Goal: Task Accomplishment & Management: Complete application form

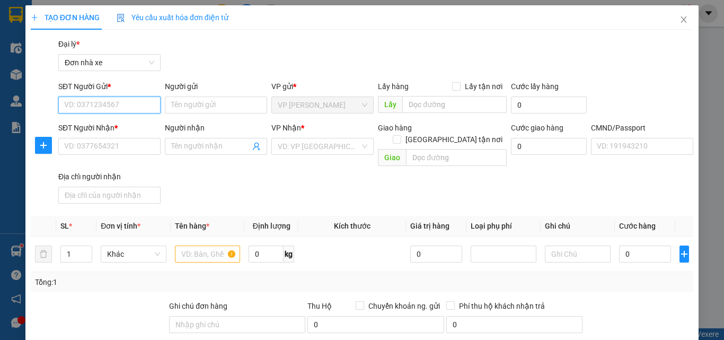
click at [109, 100] on input "SĐT Người Gửi *" at bounding box center [109, 105] width 102 height 17
type input "0917923855"
click at [141, 128] on div "0917923855 - [PERSON_NAME]" at bounding box center [116, 126] width 104 height 12
type input "[PERSON_NAME]"
type input "0965393090"
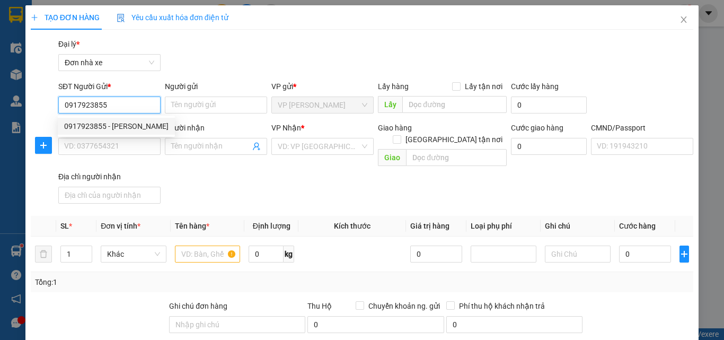
type input "[PERSON_NAME]"
type input "037090002414 [PERSON_NAME]"
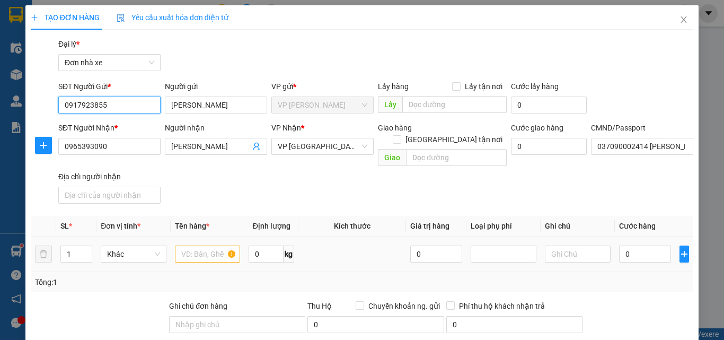
type input "0917923855"
click at [197, 246] on input "text" at bounding box center [208, 254] width 66 height 17
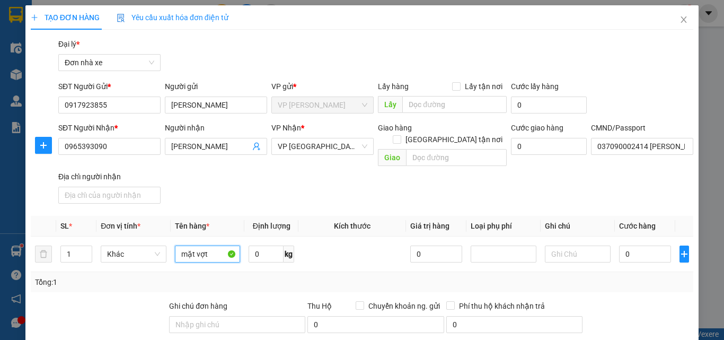
scroll to position [106, 0]
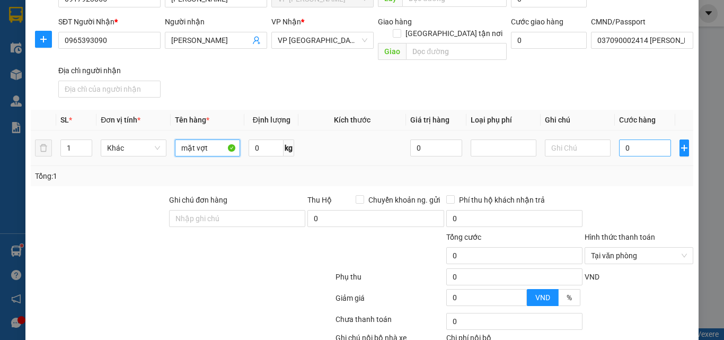
type input "mặt vợt"
click at [635, 142] on input "0" at bounding box center [645, 147] width 52 height 17
type input "2"
type input "25"
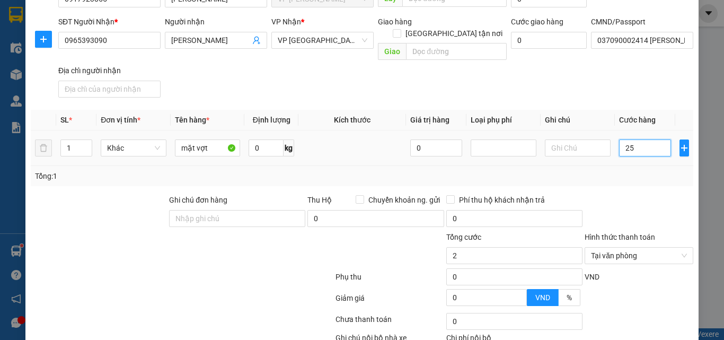
type input "25"
click at [676, 247] on div "Chọn HT Thanh Toán" at bounding box center [639, 255] width 109 height 17
type input "25.000"
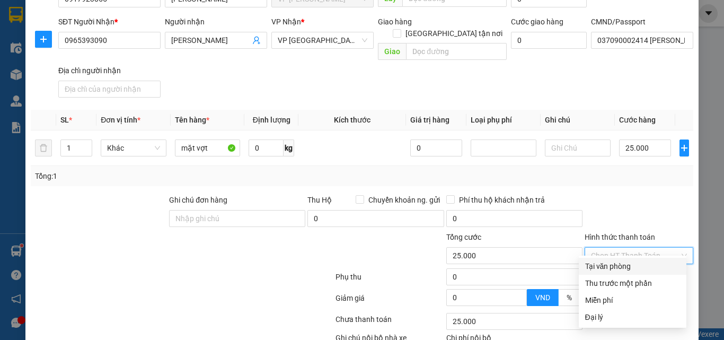
click at [617, 264] on div "Tại văn phòng" at bounding box center [632, 266] width 95 height 12
type input "0"
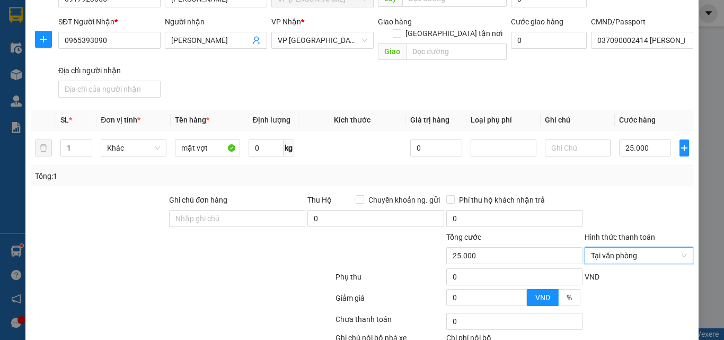
scroll to position [167, 0]
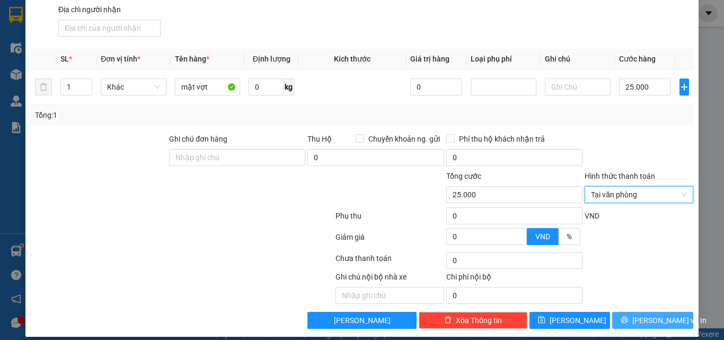
click at [646, 314] on span "[PERSON_NAME] và In" at bounding box center [670, 320] width 74 height 12
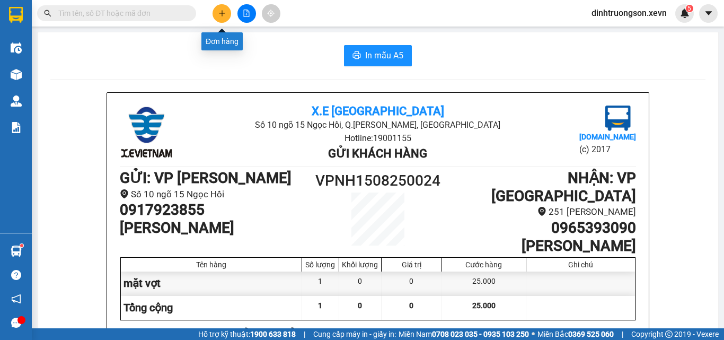
click at [226, 13] on button at bounding box center [222, 13] width 19 height 19
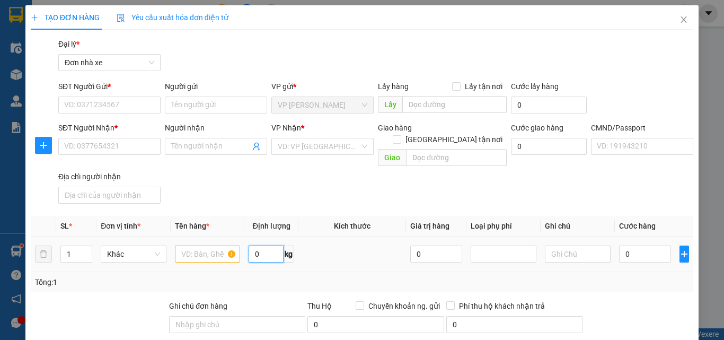
click at [266, 246] on input "0" at bounding box center [266, 254] width 35 height 17
type input "21"
click at [260, 246] on input "21" at bounding box center [266, 254] width 35 height 17
click at [681, 21] on icon "close" at bounding box center [684, 19] width 6 height 6
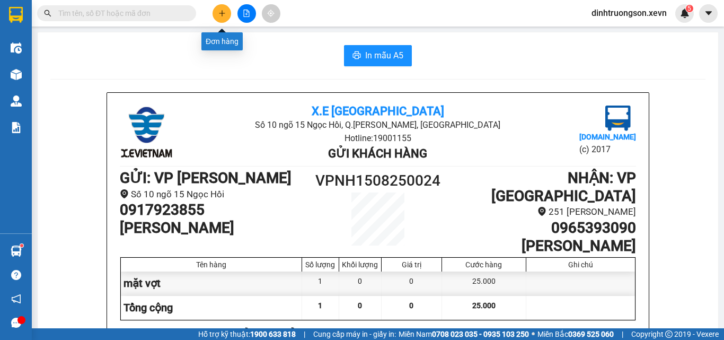
click at [214, 14] on button at bounding box center [222, 13] width 19 height 19
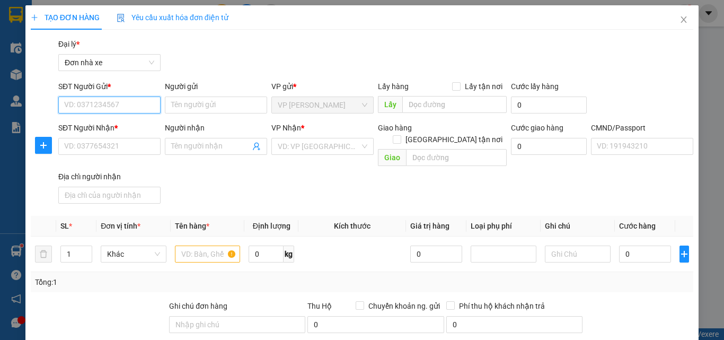
click at [86, 103] on input "SĐT Người Gửi *" at bounding box center [109, 105] width 102 height 17
click at [80, 110] on input "0918726888" at bounding box center [109, 105] width 102 height 17
type input "0915726888"
click at [119, 124] on div "0915726888 - [GEOGRAPHIC_DATA]" at bounding box center [123, 126] width 119 height 12
type input "[PERSON_NAME]"
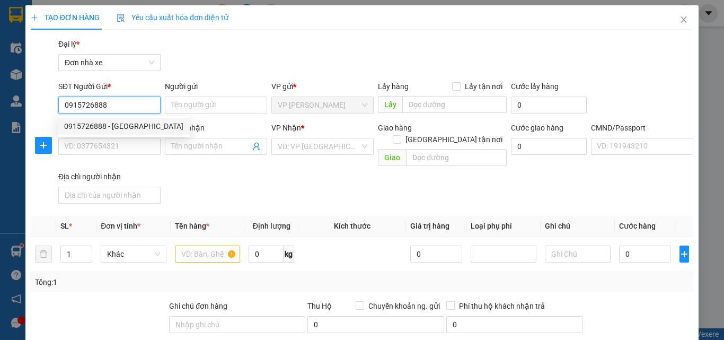
type input "0917641642"
type input "QUYỀN"
type input "037089001635 [PERSON_NAME]"
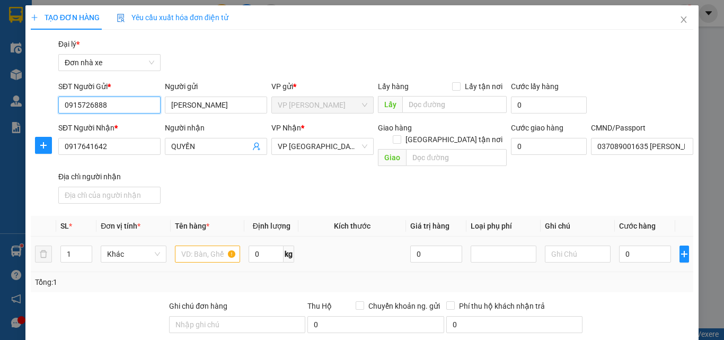
type input "0915726888"
click at [221, 250] on input "text" at bounding box center [208, 254] width 66 height 17
type input "d"
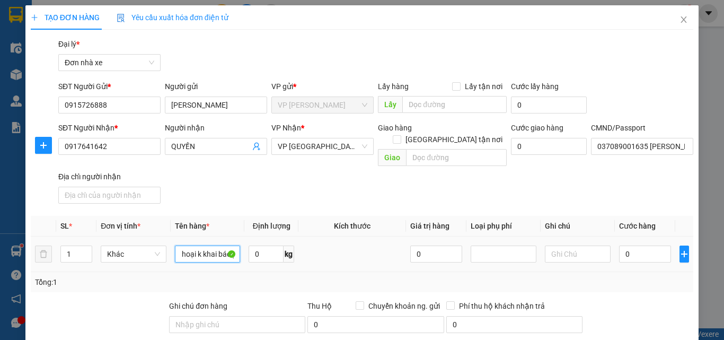
scroll to position [0, 22]
type input "điện thoại k khai báo y"
click at [650, 246] on input "0" at bounding box center [645, 254] width 52 height 17
type input "2"
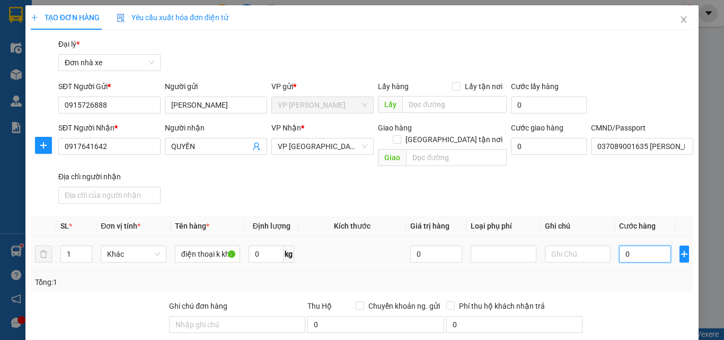
type input "2"
type input "25"
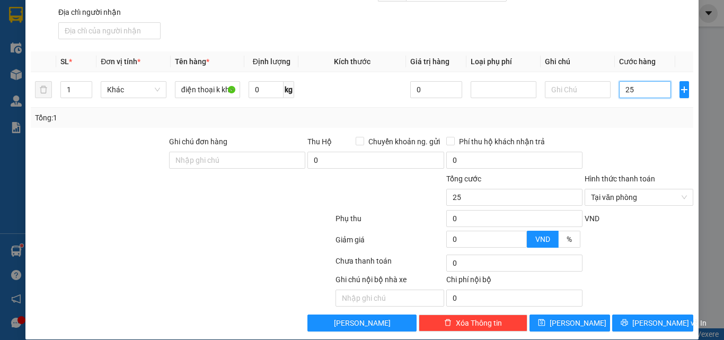
scroll to position [167, 0]
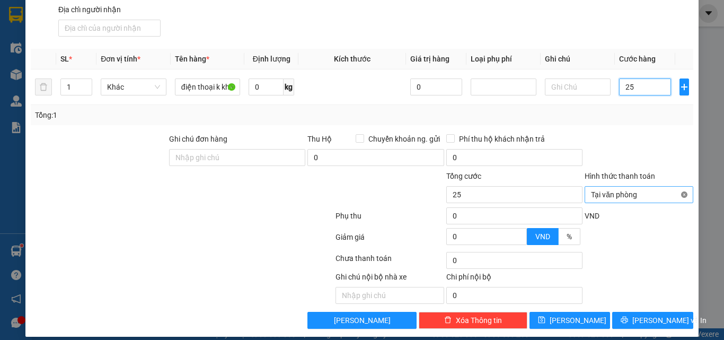
type input "25"
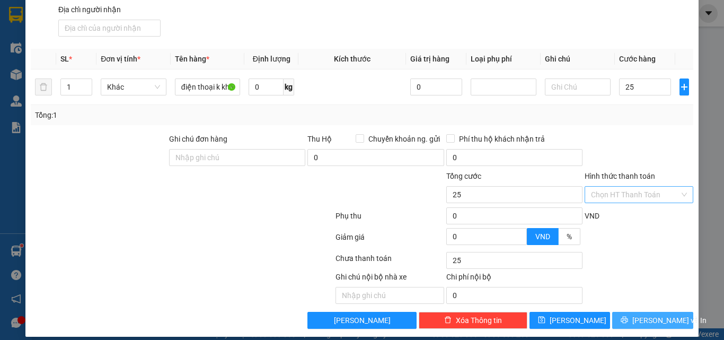
click at [665, 314] on span "[PERSON_NAME] và In" at bounding box center [670, 320] width 74 height 12
type input "25.000"
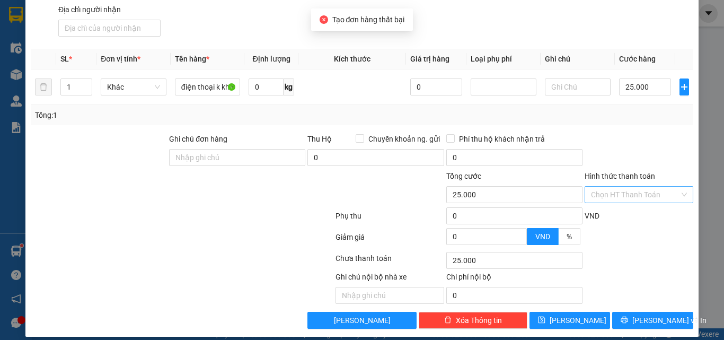
drag, startPoint x: 270, startPoint y: 221, endPoint x: 286, endPoint y: 212, distance: 18.5
click at [270, 229] on div at bounding box center [182, 239] width 305 height 21
click at [660, 229] on div "Giảm giá 0 VND %" at bounding box center [362, 239] width 665 height 21
click at [671, 232] on div at bounding box center [639, 240] width 111 height 19
click at [673, 235] on div at bounding box center [639, 240] width 111 height 19
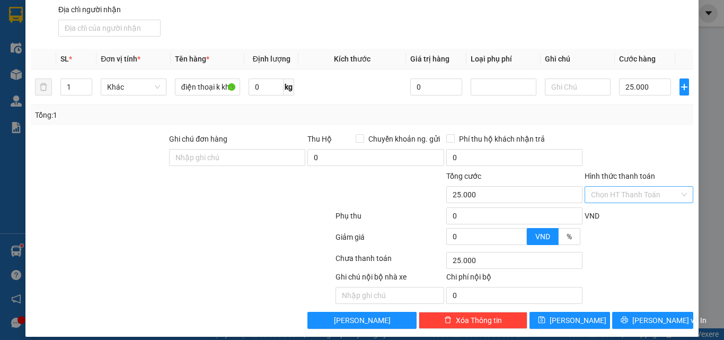
click at [708, 236] on div "TẠO ĐƠN HÀNG Yêu cầu xuất hóa đơn điện tử Transit Pickup Surcharge Ids Transit …" at bounding box center [362, 170] width 724 height 340
click at [195, 253] on div at bounding box center [182, 260] width 305 height 21
click at [195, 252] on div at bounding box center [182, 260] width 305 height 21
click at [577, 312] on button "[PERSON_NAME]" at bounding box center [570, 320] width 81 height 17
click at [226, 271] on div at bounding box center [279, 287] width 111 height 33
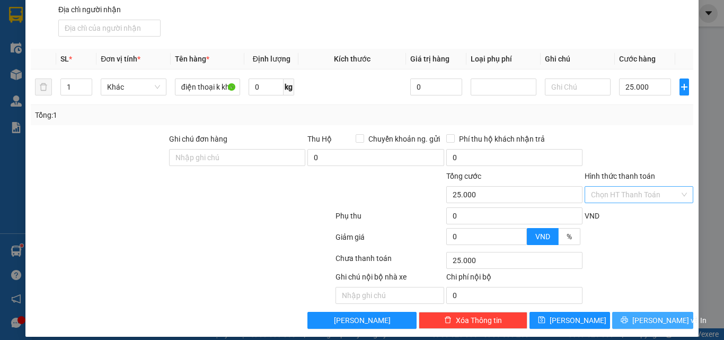
click at [627, 317] on icon "printer" at bounding box center [625, 320] width 7 height 7
